Goal: Information Seeking & Learning: Learn about a topic

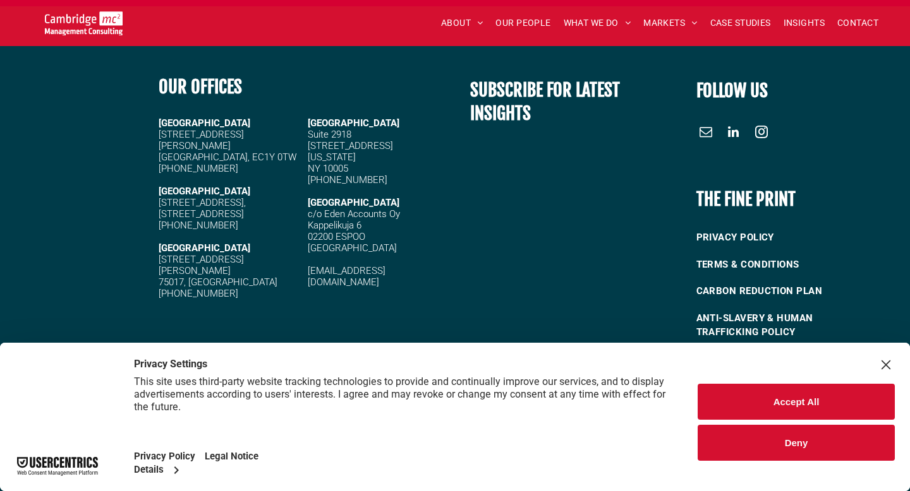
scroll to position [4907, 0]
click at [825, 448] on button "Deny" at bounding box center [795, 443] width 197 height 36
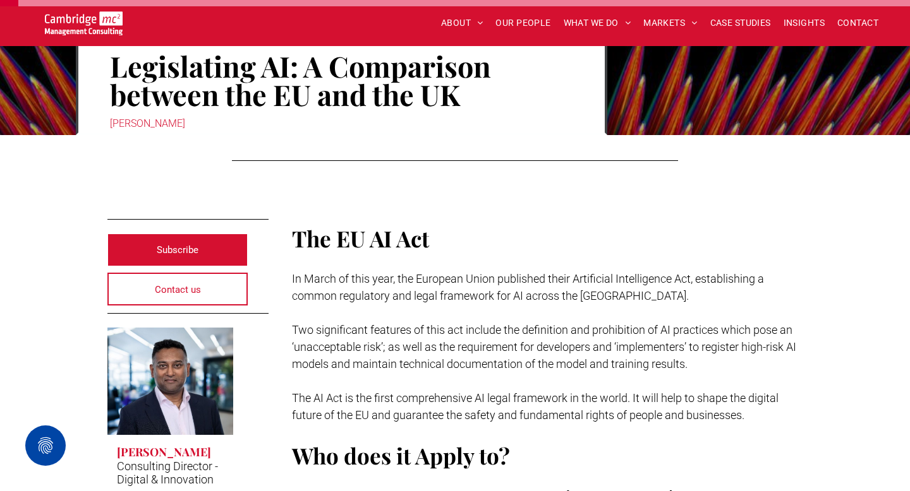
scroll to position [146, 0]
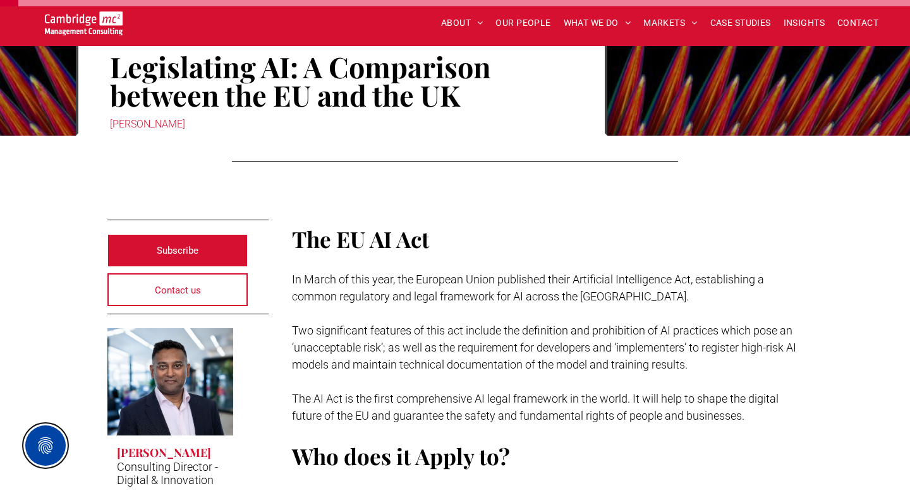
click at [32, 449] on button "Privacy Settings" at bounding box center [45, 446] width 40 height 40
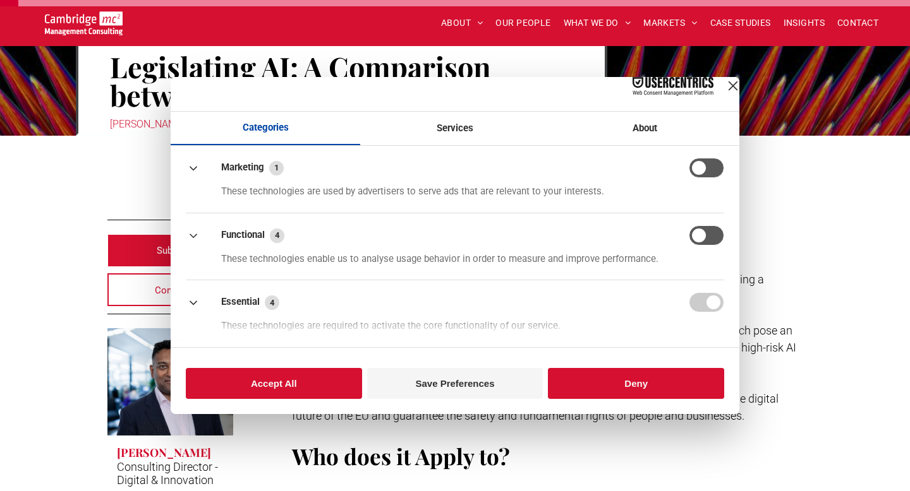
click at [704, 174] on button "button" at bounding box center [705, 168] width 35 height 20
click at [701, 242] on button "button" at bounding box center [705, 235] width 35 height 20
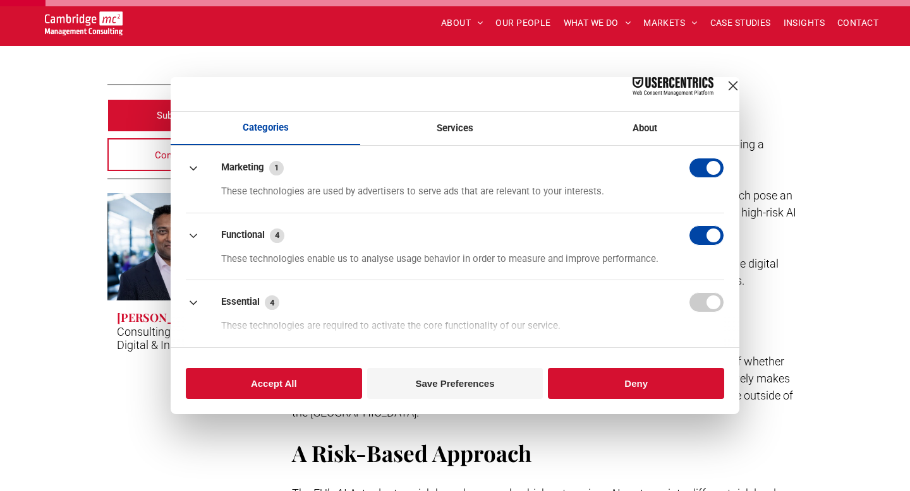
scroll to position [275, 0]
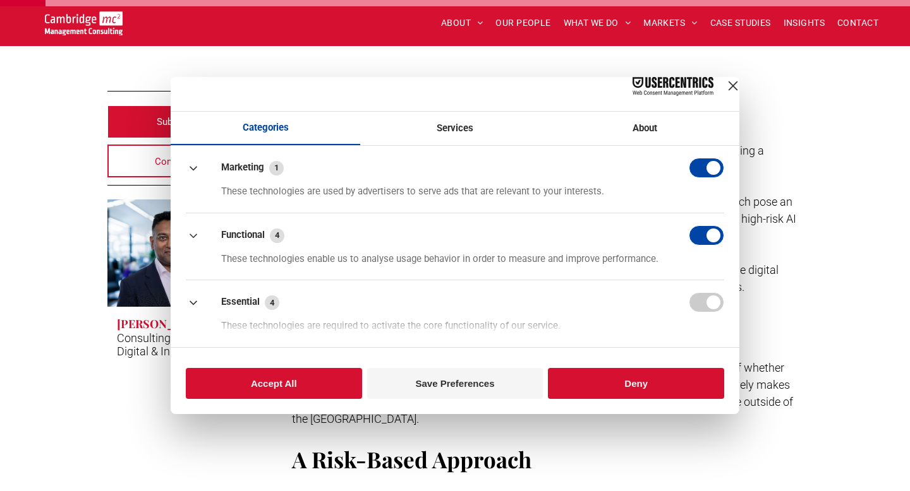
click at [701, 242] on button "button" at bounding box center [705, 235] width 35 height 20
click at [710, 169] on button "button" at bounding box center [705, 168] width 35 height 20
click at [650, 389] on button "Deny" at bounding box center [636, 383] width 176 height 31
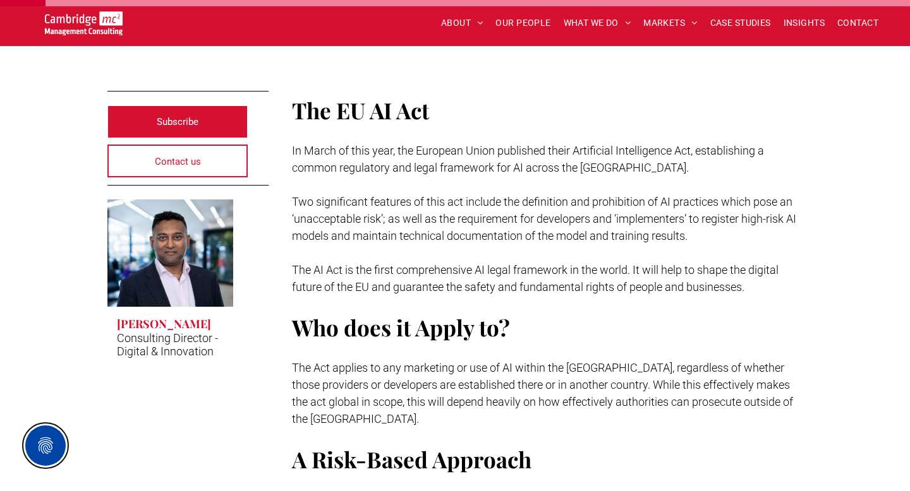
click at [52, 443] on button "Privacy Settings" at bounding box center [45, 446] width 40 height 40
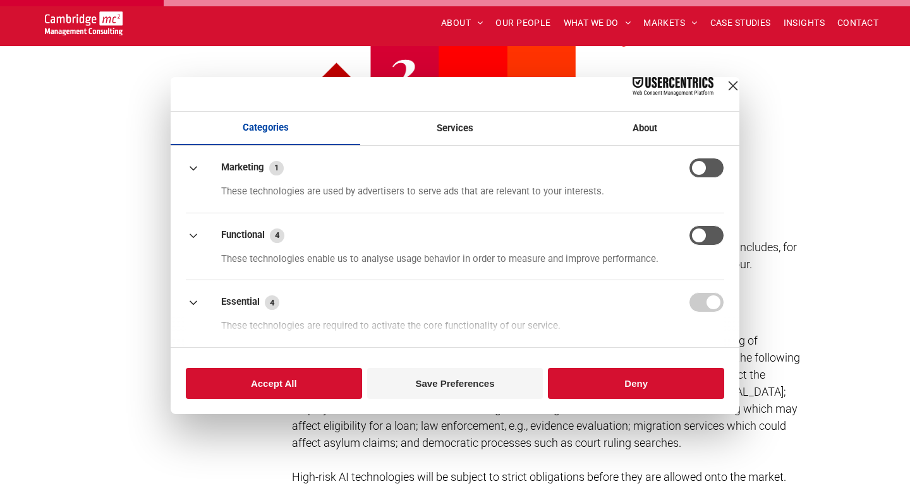
scroll to position [919, 0]
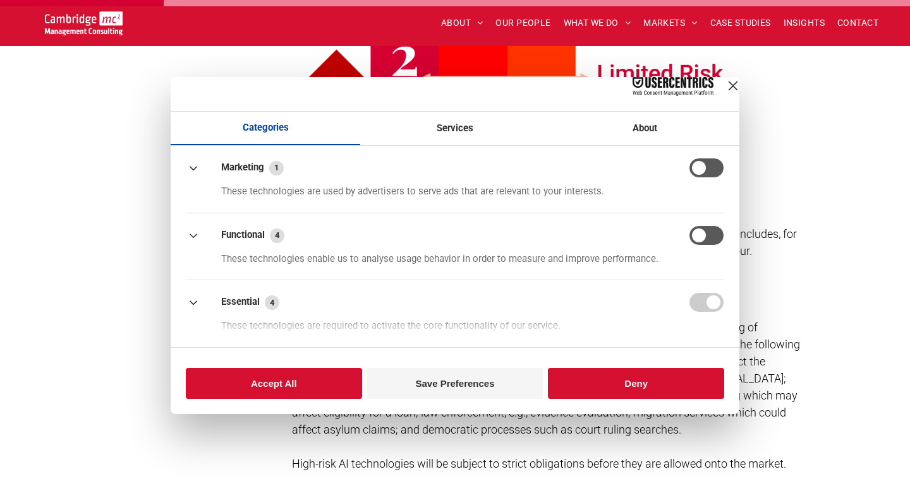
click at [518, 388] on button "Save Preferences" at bounding box center [455, 383] width 176 height 31
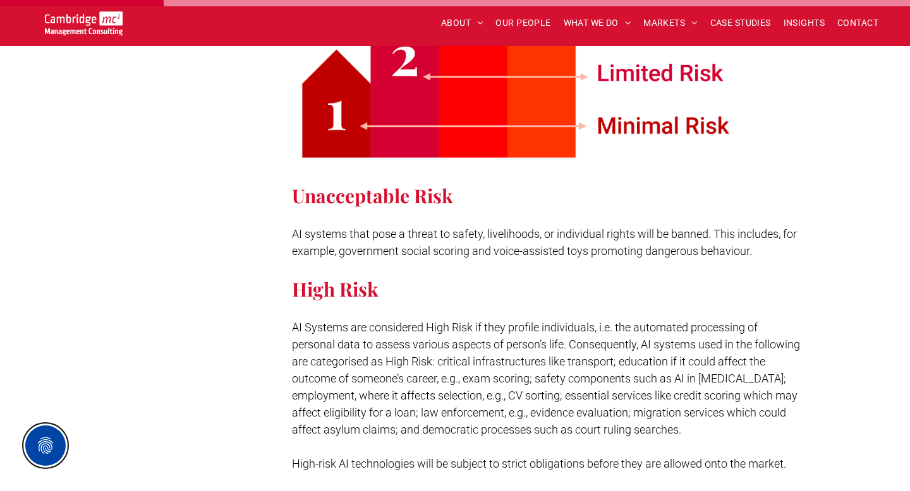
click at [44, 430] on button "Privacy Settings" at bounding box center [45, 446] width 40 height 40
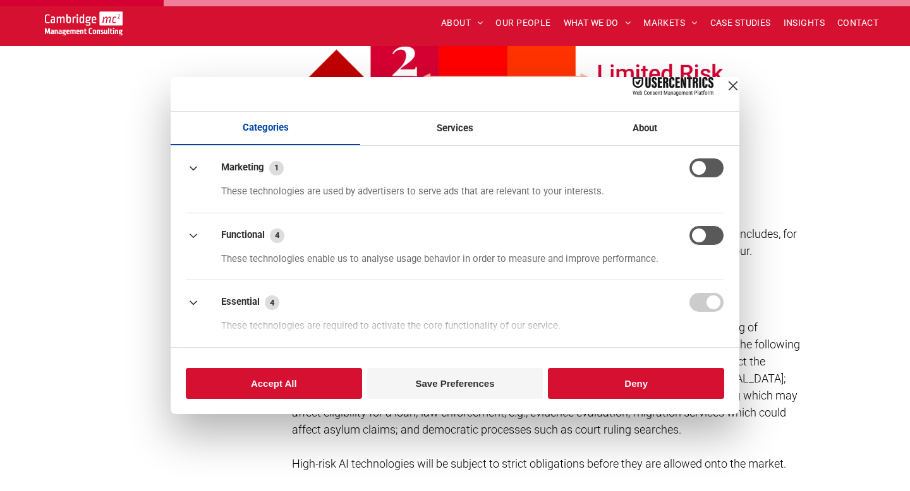
click at [620, 399] on button "Deny" at bounding box center [636, 383] width 176 height 31
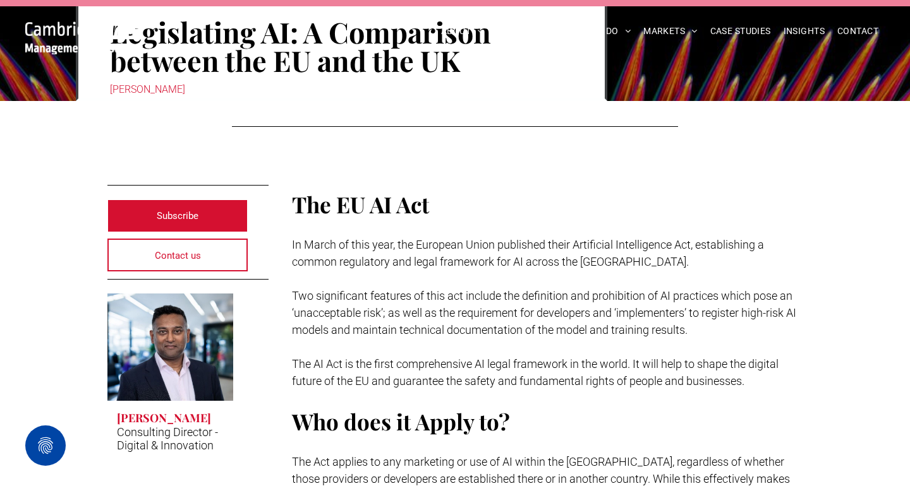
scroll to position [0, 0]
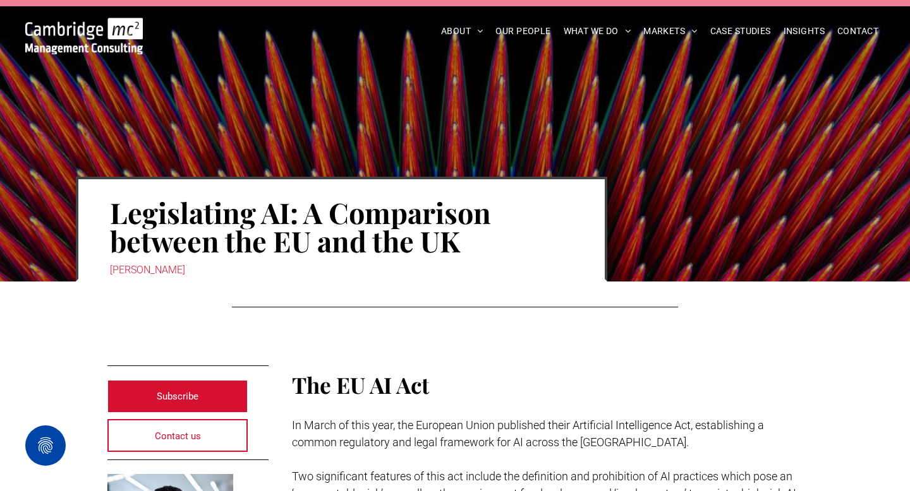
click at [181, 270] on div "[PERSON_NAME]" at bounding box center [341, 270] width 463 height 18
copy div "Weerasinghe"
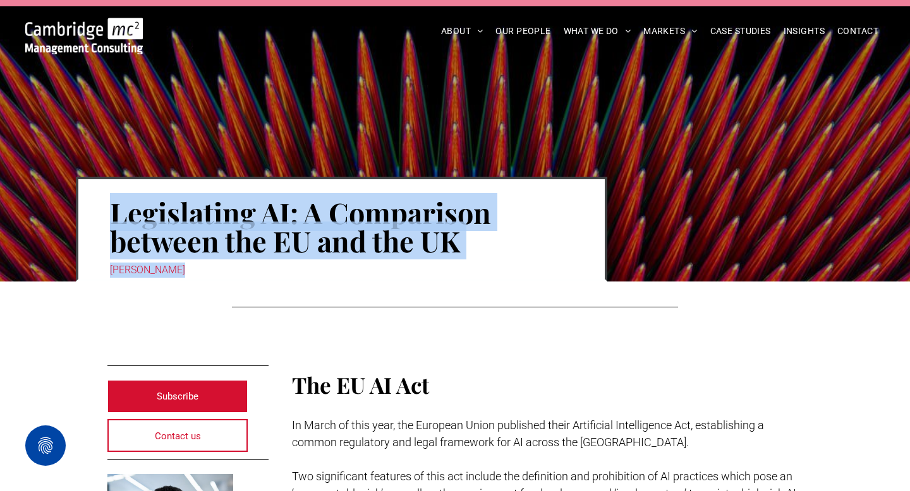
drag, startPoint x: 110, startPoint y: 220, endPoint x: 239, endPoint y: 282, distance: 143.0
copy div "Legislating AI: A Comparison between the EU and the UK [PERSON_NAME]"
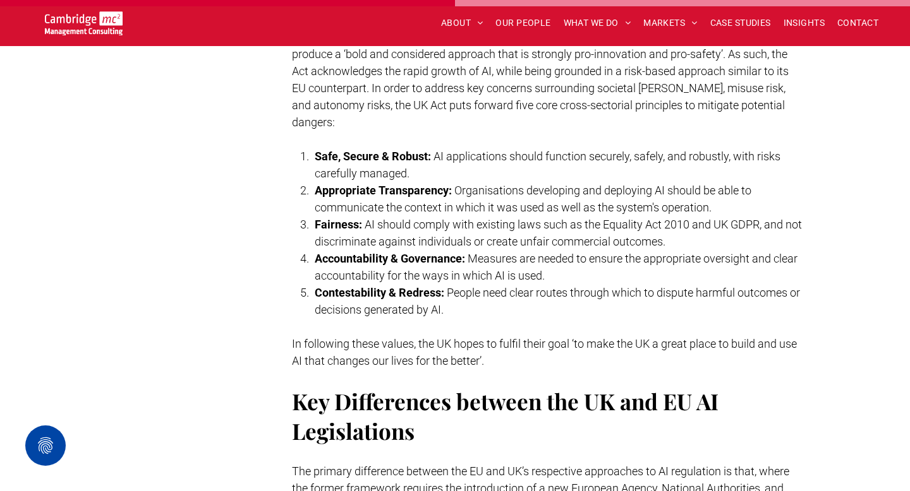
scroll to position [2475, 0]
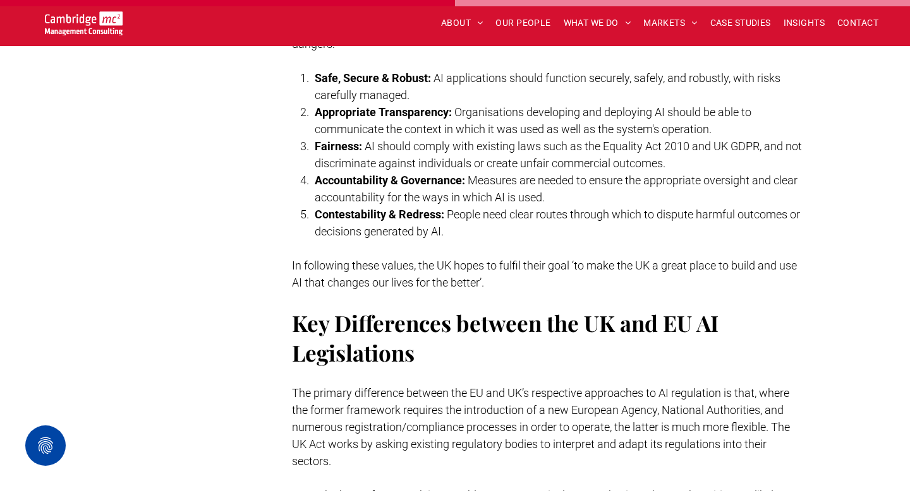
drag, startPoint x: 280, startPoint y: 374, endPoint x: 545, endPoint y: 490, distance: 288.8
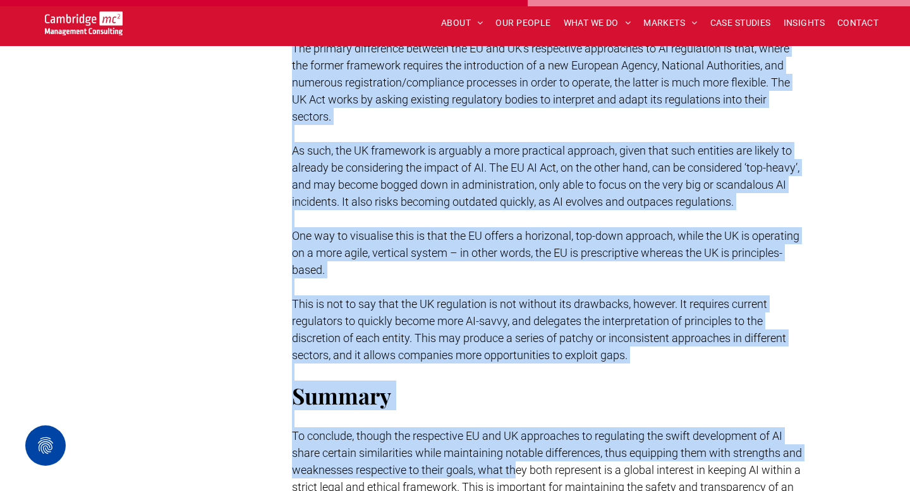
scroll to position [2856, 0]
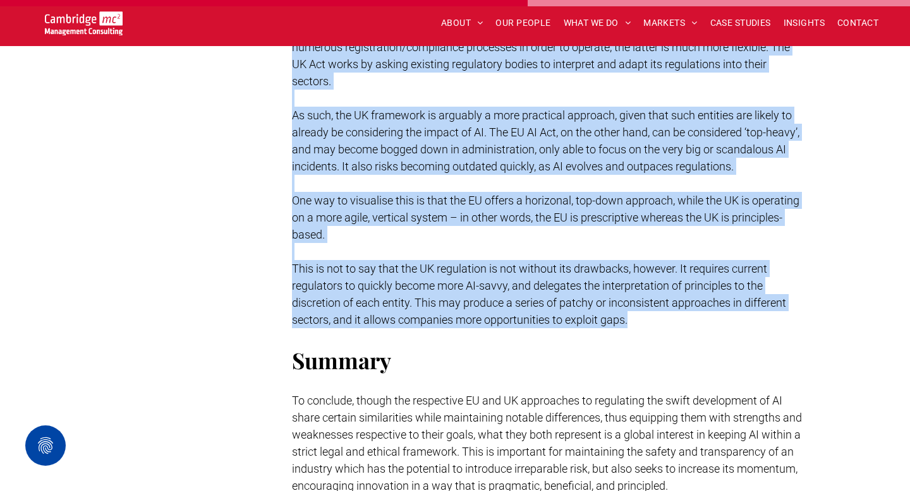
drag, startPoint x: 292, startPoint y: 378, endPoint x: 644, endPoint y: 322, distance: 355.6
copy div "Lor ipsumdo sitametcon adipisc eli SE doe TE’i utlaboreet doloremagn al EN admi…"
